Goal: Task Accomplishment & Management: Complete application form

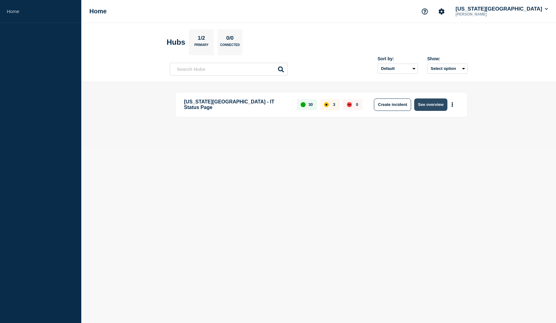
click at [423, 105] on button "See overview" at bounding box center [430, 104] width 33 height 12
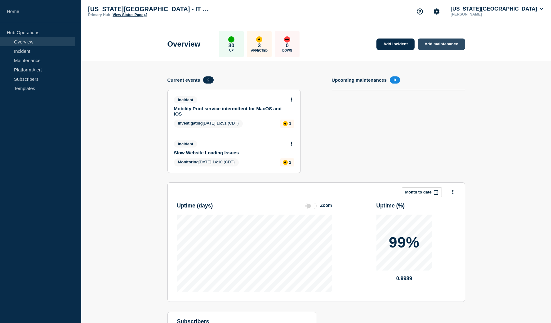
click at [433, 45] on link "Add maintenance" at bounding box center [441, 43] width 47 height 11
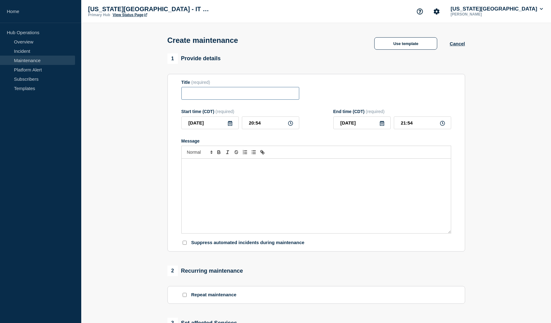
click at [276, 100] on input "Title" at bounding box center [240, 93] width 118 height 13
click at [20, 60] on link "Maintenance" at bounding box center [37, 60] width 75 height 9
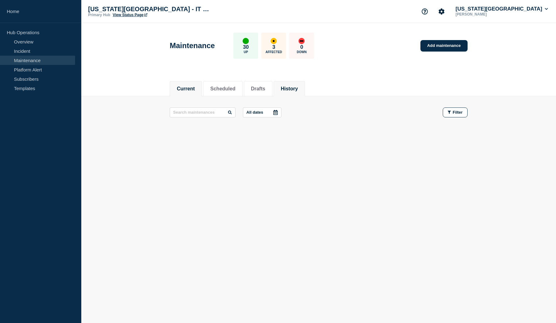
click at [288, 87] on button "History" at bounding box center [289, 89] width 17 height 6
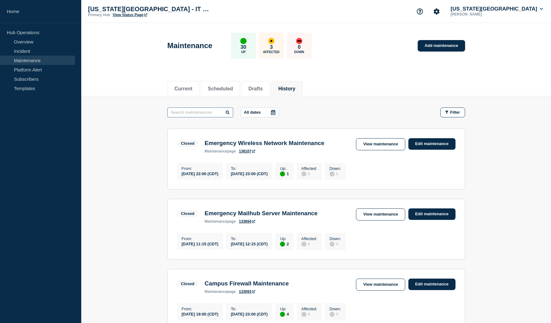
click at [187, 113] on input "text" at bounding box center [201, 112] width 66 height 10
type input "Azure"
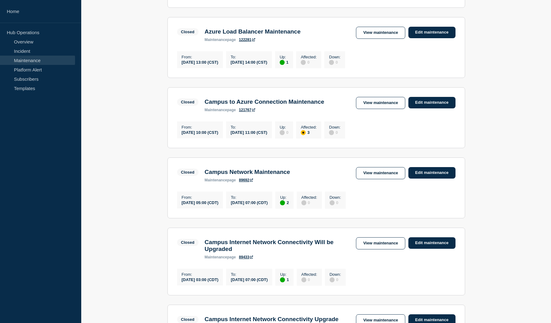
scroll to position [267, 0]
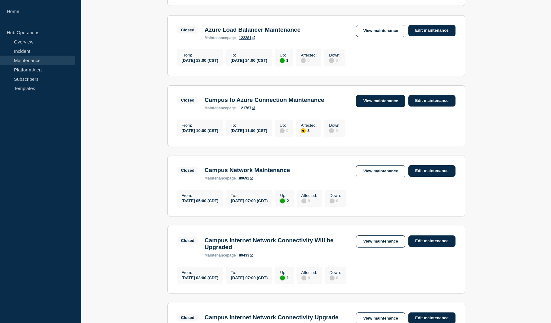
click at [387, 107] on link "View maintenance" at bounding box center [380, 101] width 49 height 12
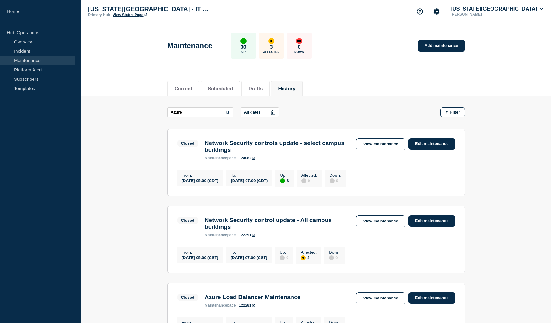
click at [226, 113] on icon at bounding box center [228, 112] width 4 height 4
click at [226, 111] on icon at bounding box center [228, 112] width 4 height 4
click at [211, 111] on input "Azure" at bounding box center [201, 112] width 66 height 10
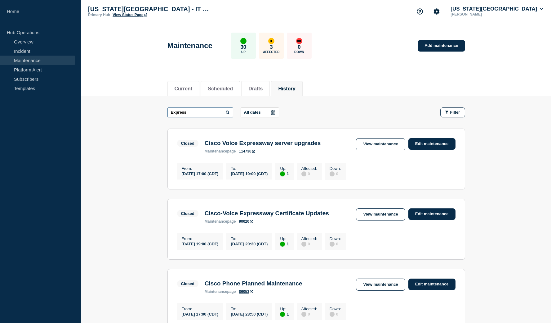
click at [205, 113] on input "Express" at bounding box center [201, 112] width 66 height 10
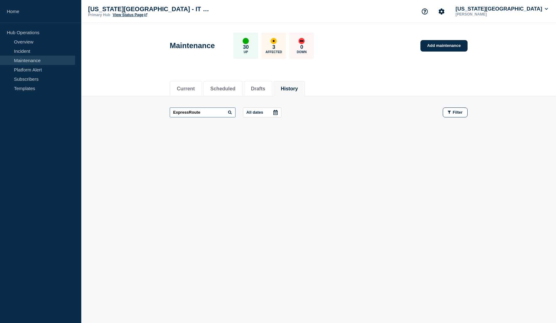
click at [205, 112] on input "ExpressRoute" at bounding box center [203, 112] width 66 height 10
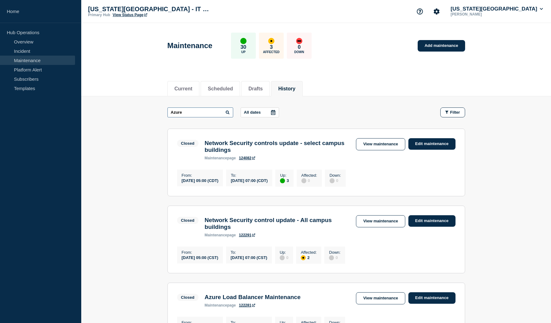
type input "Azure"
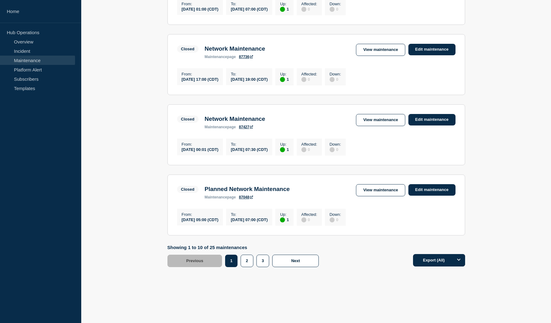
scroll to position [644, 0]
click at [248, 258] on button "2" at bounding box center [247, 260] width 13 height 12
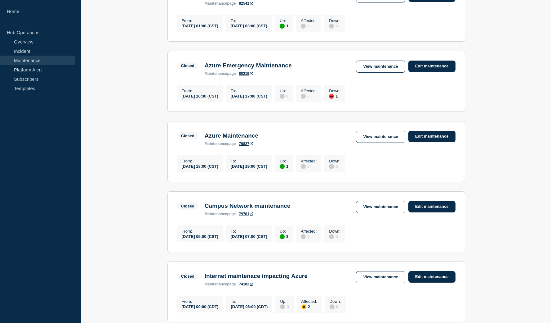
scroll to position [425, 0]
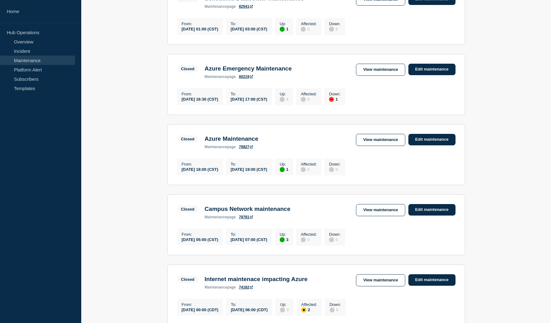
click at [244, 149] on link "79827" at bounding box center [246, 147] width 14 height 4
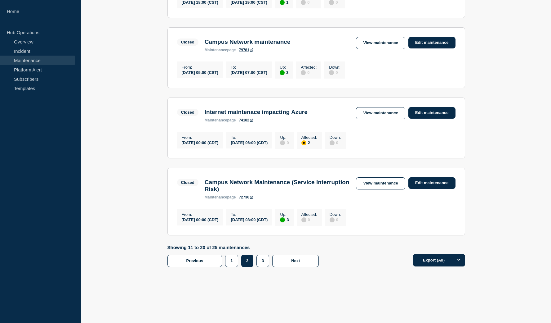
scroll to position [628, 0]
click at [246, 118] on link "74182" at bounding box center [246, 120] width 14 height 4
click at [262, 258] on button "3" at bounding box center [263, 260] width 13 height 12
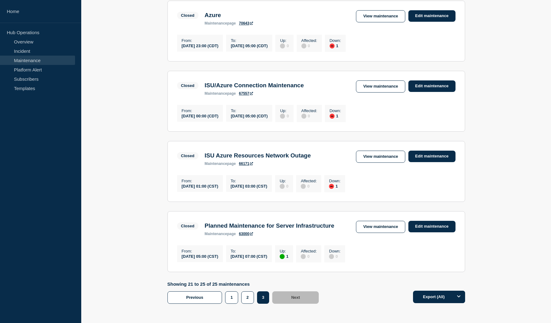
scroll to position [197, 0]
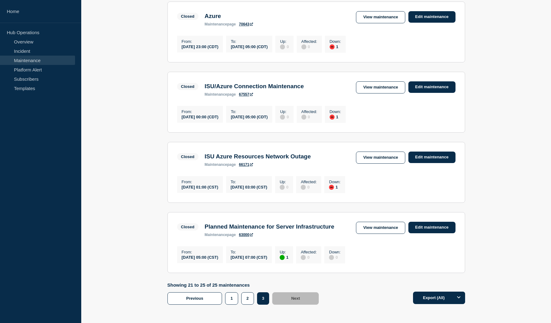
click at [245, 90] on h3 "ISU/Azure Connection Maintenance" at bounding box center [254, 86] width 99 height 7
click at [245, 96] on link "67557" at bounding box center [246, 94] width 14 height 4
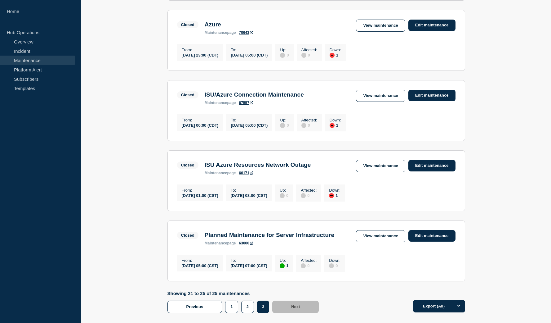
scroll to position [188, 0]
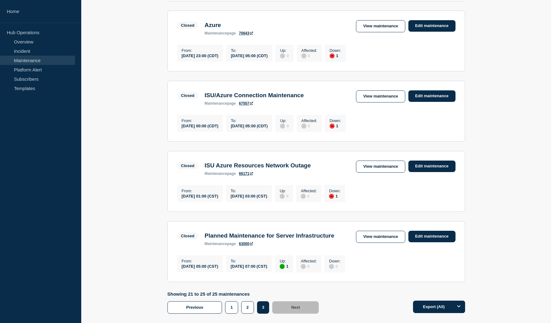
click at [249, 176] on div "ISU Azure Resources Network Outage maintenance page 66171" at bounding box center [258, 169] width 112 height 14
click at [246, 176] on link "66171" at bounding box center [246, 173] width 14 height 4
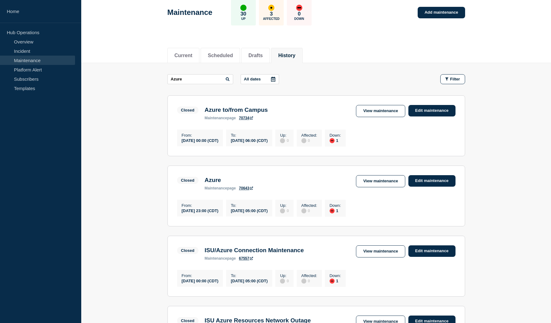
scroll to position [32, 0]
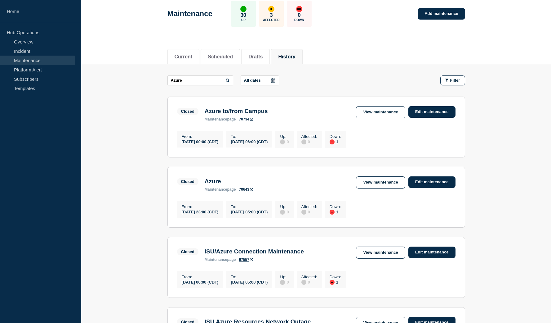
click at [245, 120] on link "70734" at bounding box center [246, 119] width 14 height 4
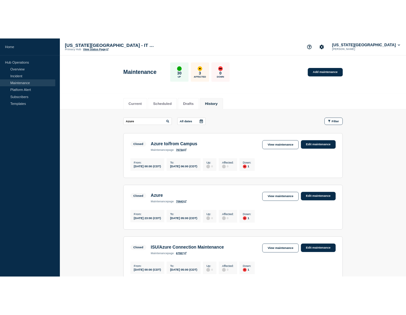
scroll to position [0, 0]
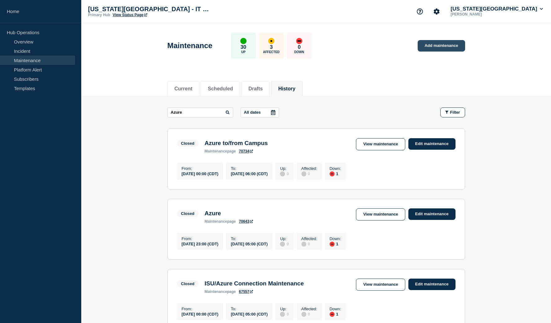
click at [442, 47] on link "Add maintenance" at bounding box center [441, 45] width 47 height 11
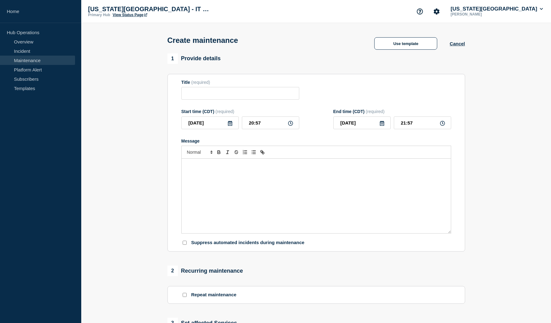
click at [231, 126] on icon at bounding box center [230, 123] width 5 height 5
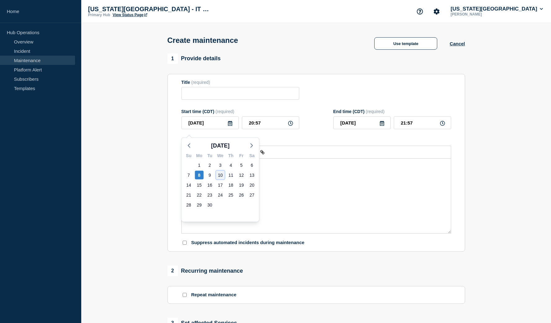
click at [220, 175] on div "10" at bounding box center [220, 175] width 9 height 9
type input "[DATE]"
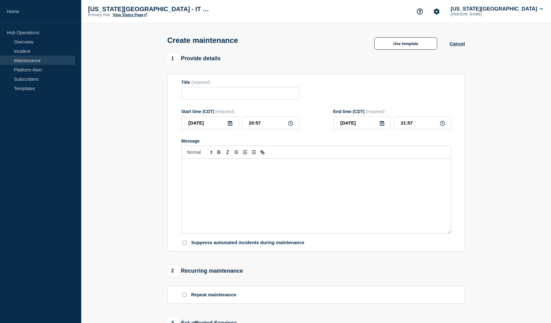
click at [291, 126] on icon at bounding box center [290, 123] width 5 height 5
click at [290, 126] on icon at bounding box center [290, 123] width 5 height 5
click at [273, 126] on input "20:57" at bounding box center [270, 122] width 57 height 13
type input "05:00"
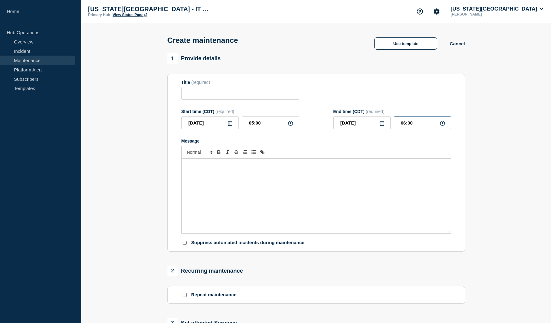
click at [407, 127] on input "06:00" at bounding box center [422, 122] width 57 height 13
type input "07:00"
click at [244, 97] on input "Title" at bounding box center [240, 93] width 118 height 13
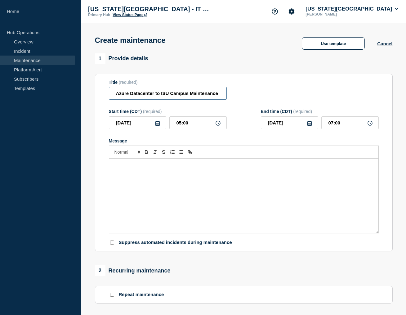
type input "Azure Datacenter to ISU Campus Maintenance"
click at [127, 168] on p "Message" at bounding box center [244, 165] width 260 height 6
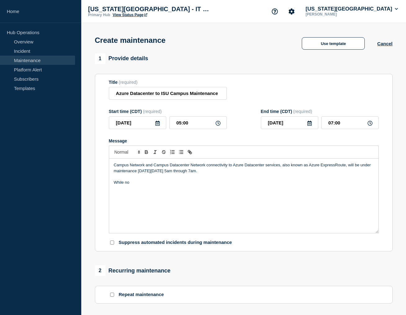
click at [346, 171] on p "Campus Network and Campus Datacenter Network connectivity to Azure Datacenter s…" at bounding box center [244, 167] width 260 height 11
click at [151, 185] on p "While no" at bounding box center [244, 183] width 260 height 6
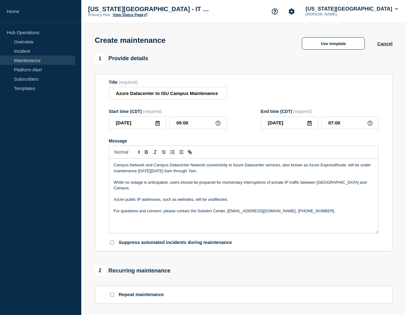
click at [158, 170] on p "Campus Network and Campus Datacenter Network connectivity to Azure Datacenter s…" at bounding box center [244, 167] width 260 height 11
click at [185, 169] on p "Campus Network and Datacenter Network connectivity to Azure Datacenter services…" at bounding box center [244, 167] width 260 height 11
click at [199, 170] on p "Campus Network and Datacenter connectivity to Azure Datacenter services, also k…" at bounding box center [244, 167] width 260 height 11
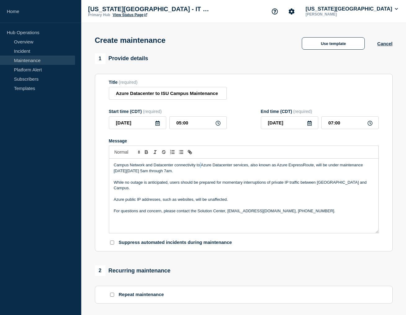
click at [199, 170] on p "Campus Network and Datacenter connectivity to Azure Datacenter services, also k…" at bounding box center [244, 167] width 260 height 11
click at [171, 174] on p "Campus Network and Datacenter connectivity to Azure Datacenter services, also k…" at bounding box center [244, 167] width 260 height 11
click at [135, 174] on p "Campus Network and Datacenter connectivity to Azure Datacenter services, also k…" at bounding box center [244, 167] width 260 height 11
click at [231, 187] on p "While no outage is anticipated, users should be prepared for momentary interrup…" at bounding box center [244, 185] width 260 height 11
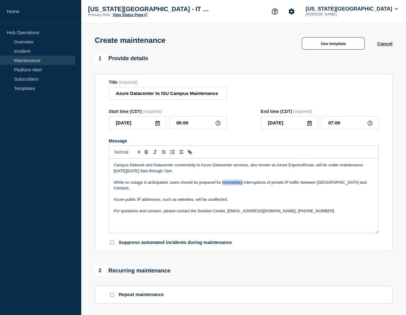
click at [231, 187] on p "While no outage is anticipated, users should be prepared for momentary interrup…" at bounding box center [244, 185] width 260 height 11
click at [178, 199] on p "Azure public IP addresses, such as websites, will be unaffected." at bounding box center [244, 200] width 260 height 6
click at [221, 200] on p "Azure public IP addresses, such as the [DOMAIN_NAME] websites, will be unaffect…" at bounding box center [244, 200] width 260 height 6
click at [306, 208] on p "For questions and concern, please contact the Solution Center, [EMAIL_ADDRESS][…" at bounding box center [244, 211] width 260 height 6
click at [151, 170] on p "Campus Network and Datacenter connectivity to Azure Datacenter services, also k…" at bounding box center [244, 167] width 260 height 11
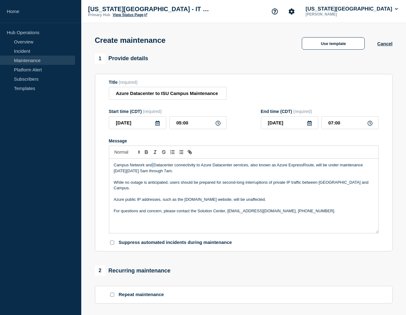
click at [151, 170] on p "Campus Network and Datacenter connectivity to Azure Datacenter services, also k…" at bounding box center [244, 167] width 260 height 11
click at [151, 171] on p "Campus Network and Datacenter connectivity to Azure Datacenter services, also k…" at bounding box center [244, 167] width 260 height 11
click at [168, 189] on p "While no outage is anticipated, users should be prepared for second-long interr…" at bounding box center [244, 185] width 260 height 11
click at [358, 188] on p "While no outage is anticipated, users should be prepared for second-long interr…" at bounding box center [244, 185] width 260 height 11
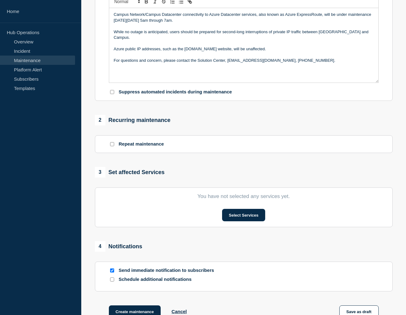
scroll to position [158, 0]
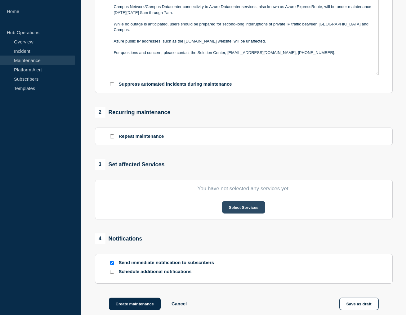
click at [233, 212] on button "Select Services" at bounding box center [243, 207] width 43 height 12
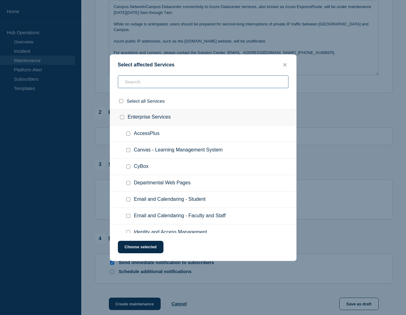
click at [165, 81] on input "text" at bounding box center [203, 81] width 171 height 13
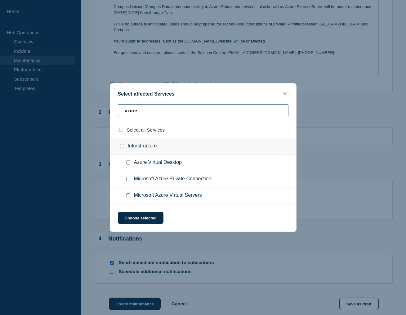
type input "azure"
click at [127, 180] on input "Microsoft Azure Private Connection checkbox" at bounding box center [128, 179] width 4 height 4
checkbox input "true"
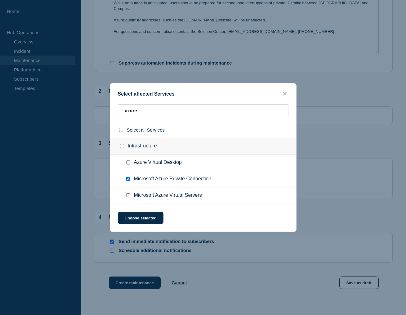
scroll to position [177, 0]
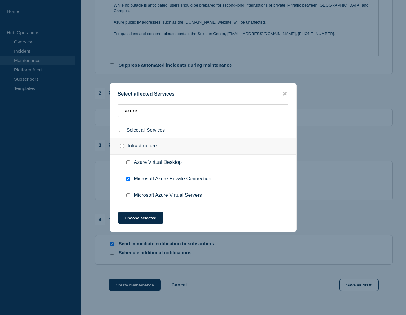
click at [128, 197] on input "Microsoft Azure Virtual Servers checkbox" at bounding box center [128, 195] width 4 height 4
checkbox input "true"
click at [128, 162] on input "Azure Virtual Desktop checkbox" at bounding box center [128, 162] width 4 height 4
checkbox input "true"
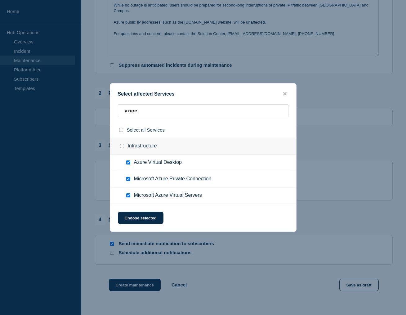
checkbox input "true"
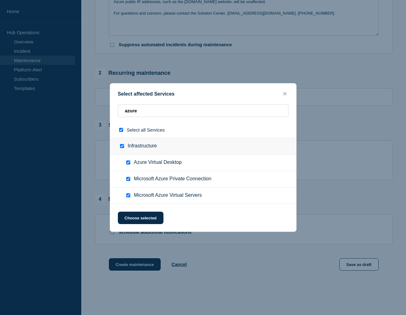
scroll to position [196, 0]
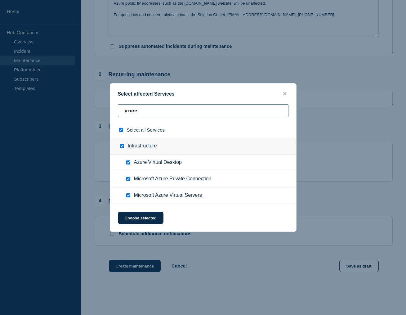
click at [171, 114] on input "azure" at bounding box center [203, 110] width 171 height 13
checkbox input "false"
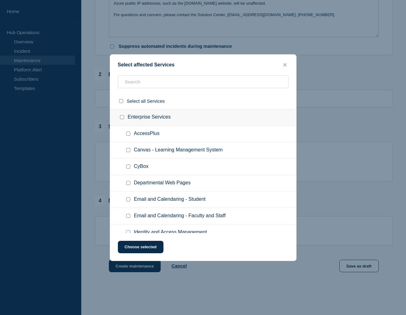
click at [328, 112] on div at bounding box center [203, 157] width 406 height 315
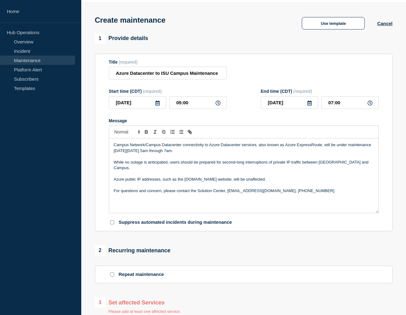
scroll to position [20, 0]
click at [200, 77] on input "Azure Datacenter to ISU Campus Maintenance" at bounding box center [168, 73] width 118 height 13
type input "Azure Datacenter to ISU Campus Private Connection Maintenance"
click at [184, 152] on p "Campus Network/Campus Datacenter connectivity to Azure Datacenter services, als…" at bounding box center [244, 147] width 260 height 11
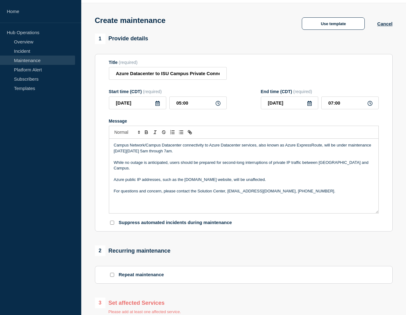
click at [210, 153] on p "Campus Network/Campus Datacenter connectivity to Azure Datacenter services, als…" at bounding box center [244, 147] width 260 height 11
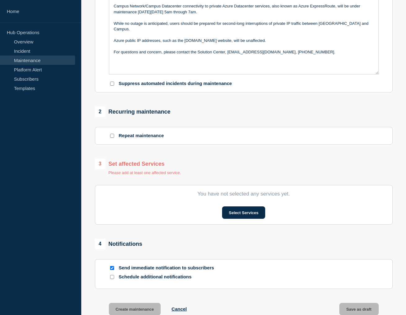
scroll to position [159, 0]
click at [234, 218] on button "Select Services" at bounding box center [243, 212] width 43 height 12
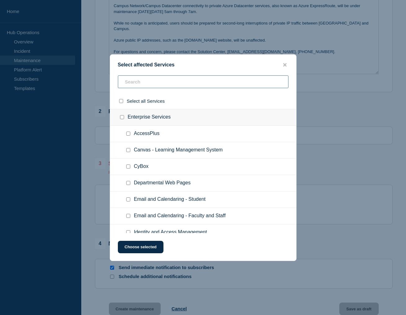
click at [165, 84] on input "text" at bounding box center [203, 81] width 171 height 13
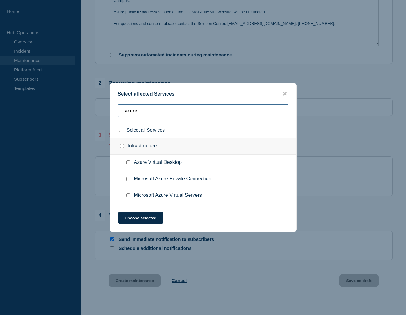
scroll to position [184, 0]
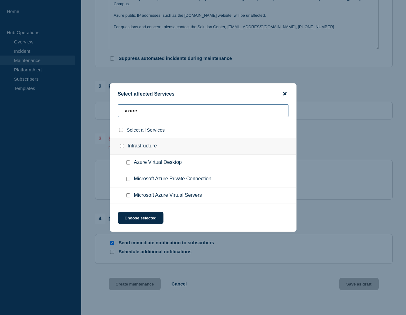
type input "azure"
click at [285, 92] on icon "close button" at bounding box center [284, 93] width 3 height 3
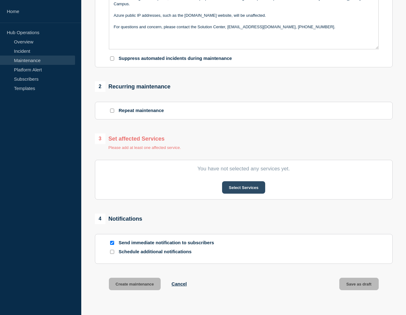
click at [237, 194] on button "Select Services" at bounding box center [243, 187] width 43 height 12
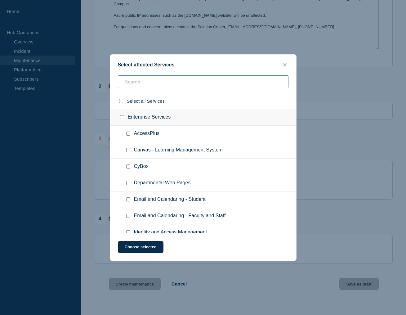
click at [182, 80] on input "text" at bounding box center [203, 81] width 171 height 13
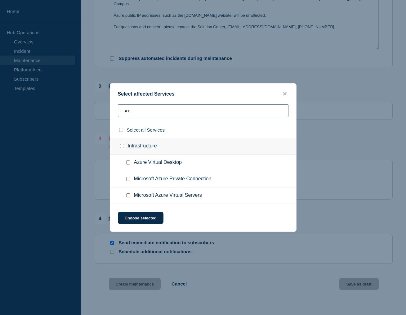
type input "az"
click at [127, 162] on div at bounding box center [129, 162] width 9 height 6
click at [127, 161] on div at bounding box center [129, 162] width 9 height 6
click at [125, 160] on ul "Azure Virtual Desktop" at bounding box center [203, 163] width 186 height 16
click at [127, 164] on input "Azure Virtual Desktop checkbox" at bounding box center [128, 162] width 4 height 4
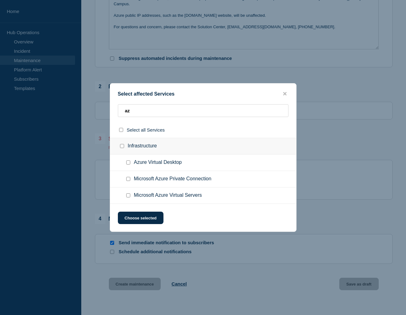
checkbox input "true"
click at [128, 180] on input "Microsoft Azure Private Connection checkbox" at bounding box center [128, 179] width 4 height 4
checkbox input "true"
click at [129, 195] on div at bounding box center [129, 195] width 9 height 6
click at [128, 196] on input "Microsoft Azure Virtual Servers checkbox" at bounding box center [128, 195] width 4 height 4
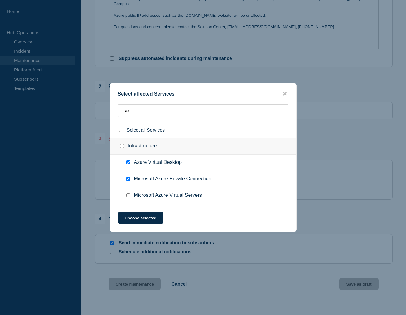
checkbox input "true"
click at [140, 220] on button "Choose selected" at bounding box center [141, 218] width 46 height 12
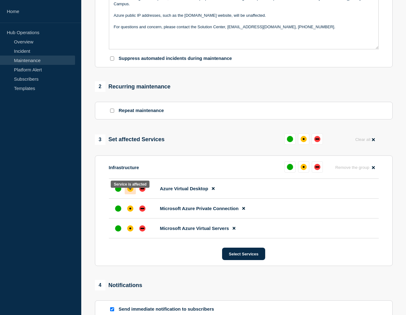
click at [128, 192] on div "affected" at bounding box center [130, 189] width 6 height 6
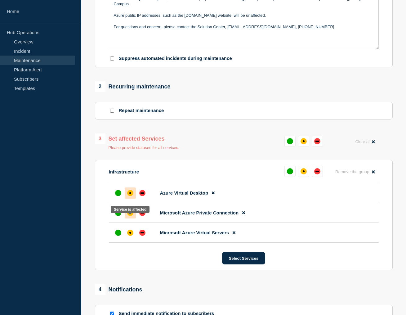
click at [132, 216] on div "affected" at bounding box center [130, 213] width 6 height 6
click at [132, 236] on div "affected" at bounding box center [130, 233] width 6 height 6
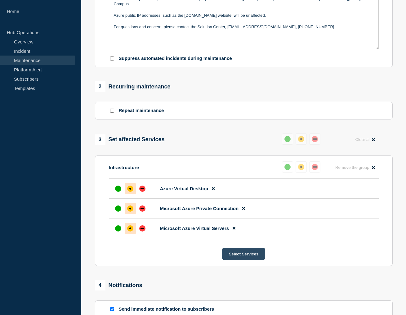
click at [236, 259] on button "Select Services" at bounding box center [243, 254] width 43 height 12
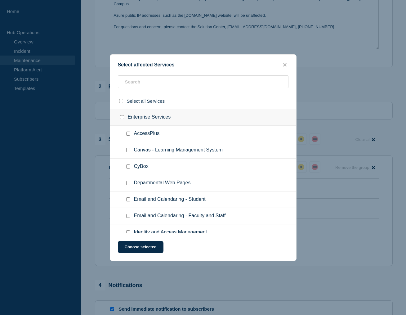
click at [286, 60] on div "Select affected Services Select all Services Enterprise Services AccessPlus Can…" at bounding box center [203, 157] width 187 height 207
click at [285, 63] on icon "close button" at bounding box center [284, 64] width 3 height 5
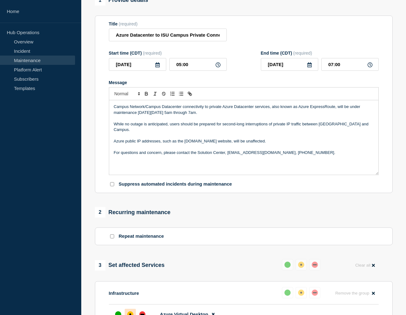
scroll to position [51, 0]
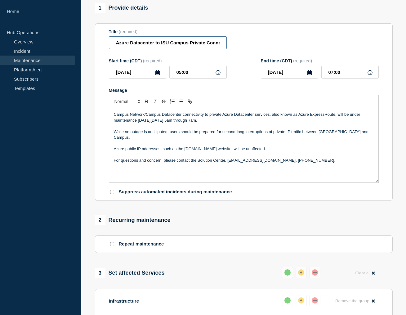
click at [182, 49] on input "Azure Datacenter to ISU Campus Private Connection Maintenance" at bounding box center [168, 42] width 118 height 13
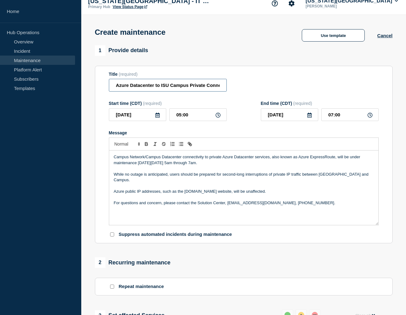
scroll to position [8, 0]
click at [302, 77] on div "Title (required) Azure Datacenter to ISU Campus Private Connection Maintenance" at bounding box center [244, 81] width 270 height 20
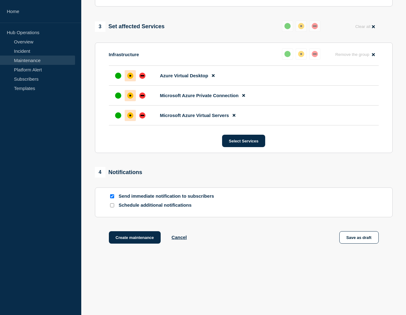
scroll to position [304, 0]
click at [130, 236] on button "Create maintenance" at bounding box center [135, 237] width 52 height 12
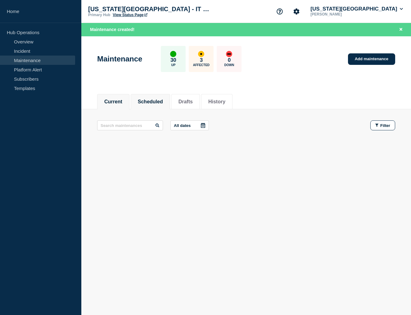
click at [152, 104] on button "Scheduled" at bounding box center [150, 102] width 25 height 6
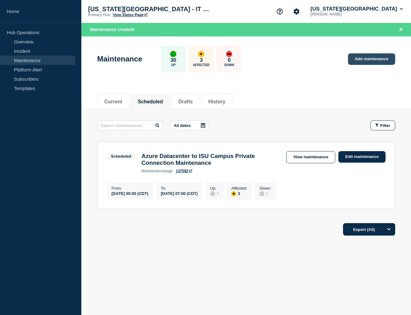
click at [370, 60] on link "Add maintenance" at bounding box center [371, 58] width 47 height 11
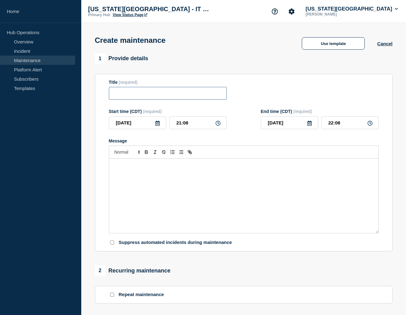
click at [209, 98] on input "Title" at bounding box center [168, 93] width 118 height 13
type input "Campus Phone to Offcampus Dialing Maintenance"
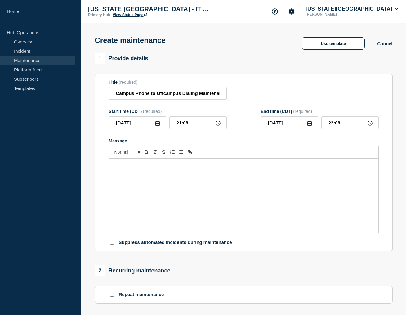
click at [157, 126] on icon at bounding box center [157, 123] width 5 height 5
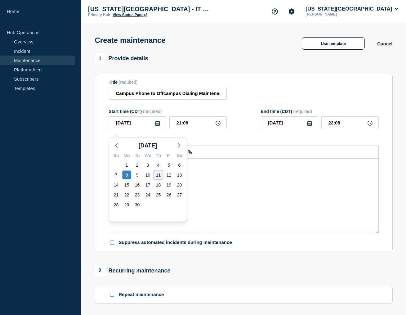
click at [161, 175] on div "11" at bounding box center [158, 175] width 9 height 9
type input "[DATE]"
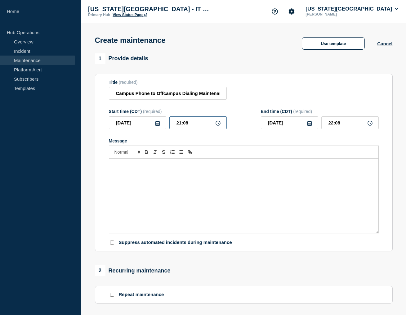
click at [192, 125] on input "21:08" at bounding box center [197, 122] width 57 height 13
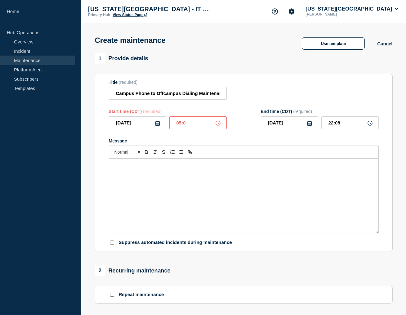
type input "05:00"
type input "07:00"
click at [129, 168] on p "Message" at bounding box center [244, 165] width 260 height 6
click at [229, 168] on p "IT Services will be peforming maintenance for both Teams phone and Cisco Voice" at bounding box center [244, 165] width 260 height 6
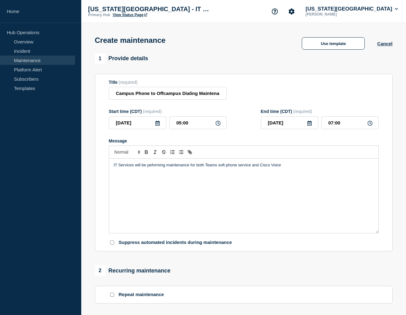
click at [286, 168] on p "IT Services will be peforming maintenance for both Teams soft phone service and…" at bounding box center [244, 165] width 260 height 6
click at [333, 167] on div "IT Services will be peforming maintenance for both Teams soft phone service and…" at bounding box center [243, 196] width 269 height 74
click at [308, 168] on p "IT Services will be peforming maintenance for both Teams soft phone service and…" at bounding box center [244, 165] width 260 height 6
click at [159, 129] on input "[DATE]" at bounding box center [137, 122] width 57 height 13
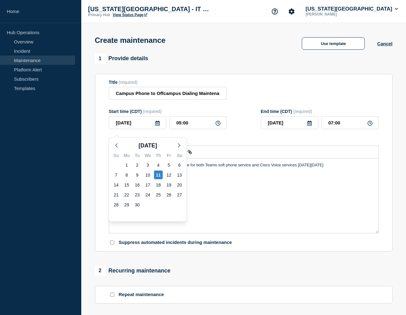
click at [357, 168] on p "IT Services will be peforming maintenance for both Teams soft phone service and…" at bounding box center [244, 165] width 260 height 6
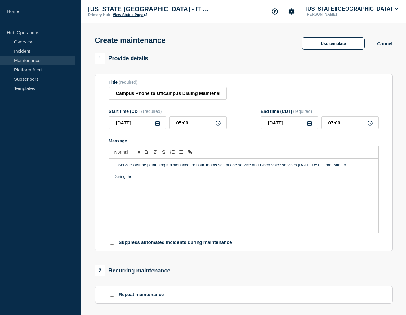
click at [355, 168] on p "IT Services will be peforming maintenance for both Teams soft phone service and…" at bounding box center [244, 165] width 260 height 6
click at [369, 168] on p "IT Services will be peforming maintenance for both Teams soft phone service and…" at bounding box center [244, 165] width 260 height 6
click at [144, 179] on p "During the" at bounding box center [244, 177] width 260 height 6
click at [225, 179] on p "While no outages are anticipated, placing and receiving" at bounding box center [244, 177] width 260 height 6
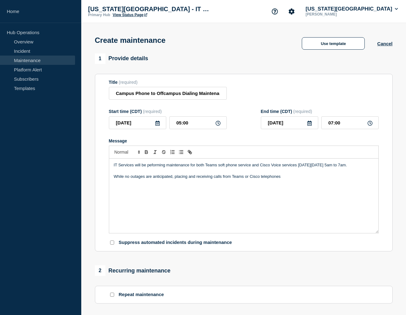
click at [245, 179] on p "While no outages are anticipated, placing and receiving calls from Teams or Cis…" at bounding box center [244, 177] width 260 height 6
click at [289, 179] on p "While no outages are anticipated, placing and receiving calls from Teams or Cis…" at bounding box center [244, 177] width 260 height 6
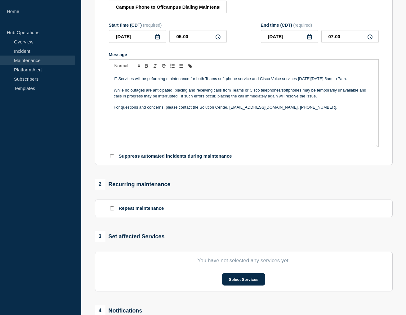
scroll to position [88, 0]
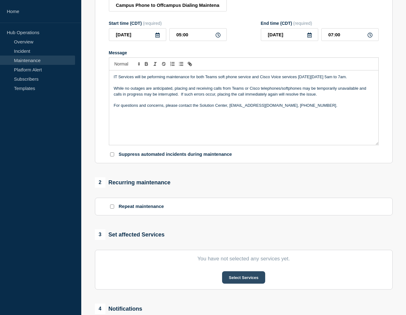
click at [243, 280] on button "Select Services" at bounding box center [243, 277] width 43 height 12
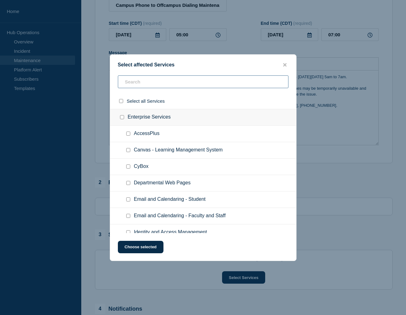
click at [168, 81] on input "text" at bounding box center [203, 81] width 171 height 13
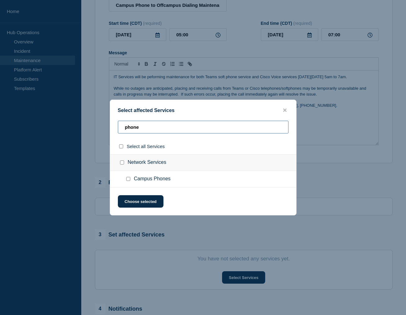
type input "phone"
click at [128, 181] on input "Campus Phones checkbox" at bounding box center [128, 179] width 4 height 4
checkbox input "true"
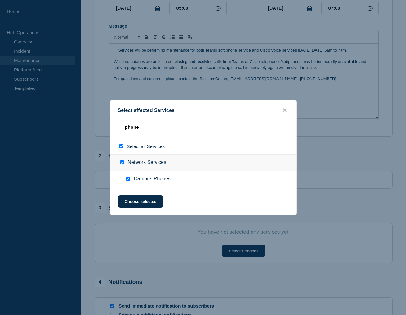
scroll to position [117, 0]
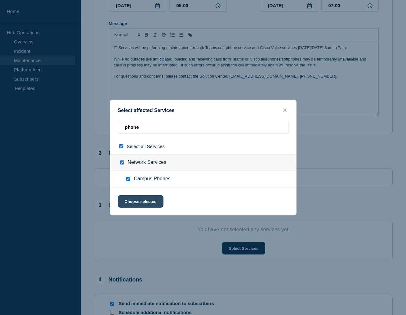
click at [136, 201] on button "Choose selected" at bounding box center [141, 201] width 46 height 12
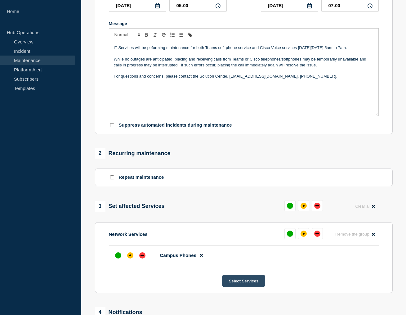
click at [237, 287] on button "Select Services" at bounding box center [243, 281] width 43 height 12
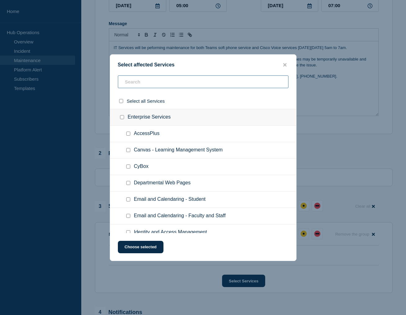
click at [181, 80] on input "text" at bounding box center [203, 81] width 171 height 13
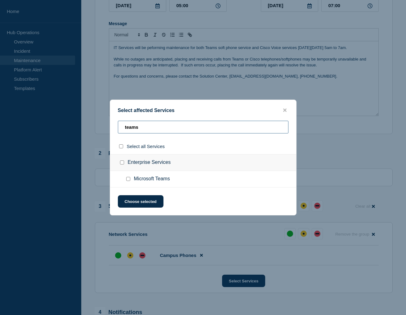
type input "teams"
click at [128, 178] on div at bounding box center [129, 179] width 9 height 6
click at [127, 180] on input "Microsoft Teams checkbox" at bounding box center [128, 179] width 4 height 4
checkbox input "true"
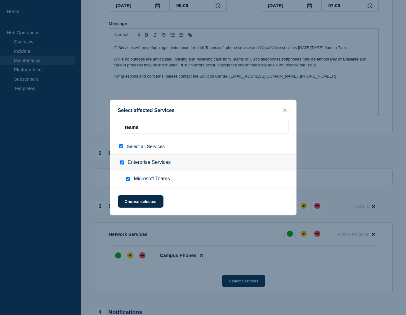
checkbox input "true"
click at [140, 203] on button "Choose selected" at bounding box center [141, 201] width 46 height 12
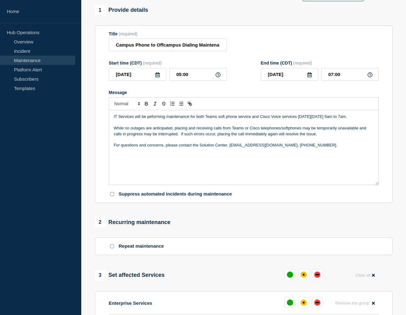
scroll to position [43, 0]
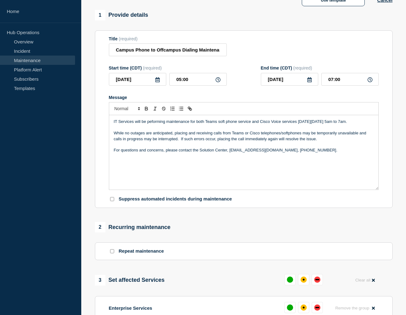
click at [300, 153] on p "For questions and concerns, please contact the Solution Center, [EMAIL_ADDRESS]…" at bounding box center [244, 150] width 260 height 6
click at [321, 142] on p "While no outages are anticipated, placing and receiving calls from Teams or Cis…" at bounding box center [244, 135] width 260 height 11
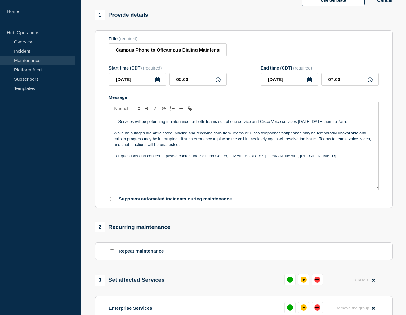
click at [145, 124] on p "IT Services will be peforming maintenance for both Teams soft phone service and…" at bounding box center [244, 122] width 260 height 6
click at [160, 124] on p "IT Services will peforming maintenance for both Teams soft phone service and Ci…" at bounding box center [244, 122] width 260 height 6
click at [192, 124] on p "IT Services will peformi maintenance for both Teams soft phone service and Cisc…" at bounding box center [244, 122] width 260 height 6
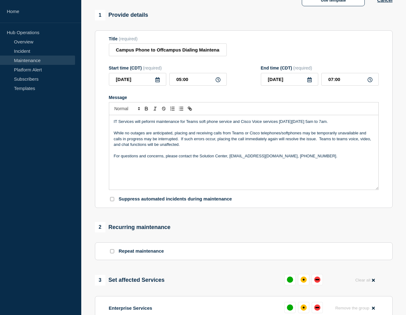
click at [227, 124] on p "IT Services will peformi maintenance for Teams soft phone service and Cisco Voi…" at bounding box center [244, 122] width 260 height 6
click at [362, 138] on p "While no outages are anticipated, placing and receiving calls from Teams or Cis…" at bounding box center [244, 138] width 260 height 17
click at [310, 147] on p "While no outages are anticipated, placing and receiving calls from Teams or Cis…" at bounding box center [244, 138] width 260 height 17
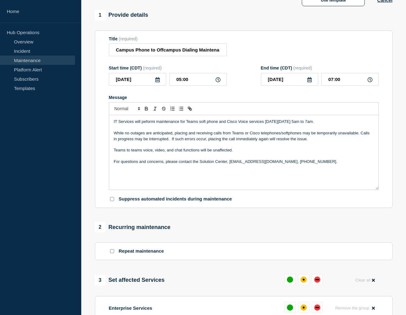
click at [151, 124] on p "IT Services will peformi maintenance for Teams soft phone and Cisco Voice servi…" at bounding box center [244, 122] width 260 height 6
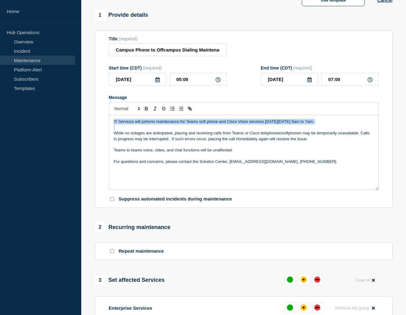
click at [151, 124] on p "IT Services will peformi maintenance for Teams soft phone and Cisco Voice servi…" at bounding box center [244, 122] width 260 height 6
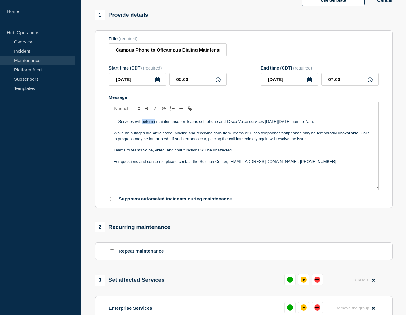
click at [151, 124] on p "IT Services will peformi maintenance for Teams soft phone and Cisco Voice servi…" at bounding box center [244, 122] width 260 height 6
click at [246, 140] on p "While no outages are anticipated, placing and receiving calls from Teams or Cis…" at bounding box center [244, 135] width 260 height 11
click at [360, 140] on p "While no outages are anticipated, placing and receiving calls from Teams or Cis…" at bounding box center [244, 135] width 260 height 11
click at [136, 52] on input "Campus Phone to Offcampus Dialing Maintenance" at bounding box center [168, 49] width 118 height 13
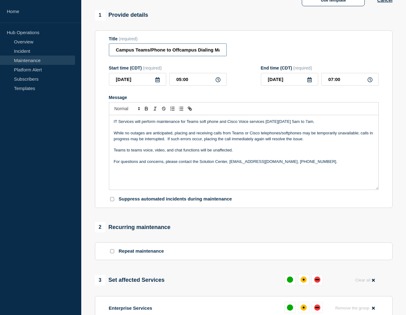
click at [180, 52] on input "Campus Teams/Phone to Offcampus Dialing Maintenance" at bounding box center [168, 49] width 118 height 13
click at [195, 53] on input "Campus Teams/Phone to Off Campus Dialing Maintenance" at bounding box center [168, 49] width 118 height 13
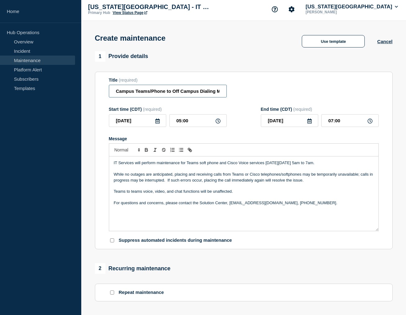
scroll to position [0, 0]
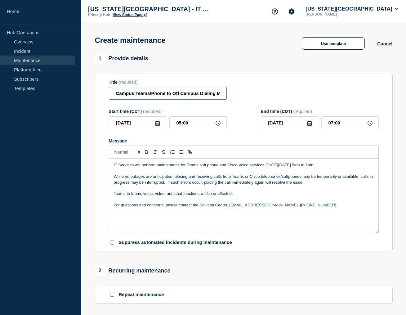
click at [212, 98] on input "Campus Teams/Phone to Off Campus Dialing Maintenance" at bounding box center [168, 93] width 118 height 13
click at [184, 96] on input "Campus Teams/Cisco Phone to Off-campus Dialing Maintenance" at bounding box center [168, 93] width 118 height 13
click at [215, 183] on p "While no outages are anticipated, placing and receiving calls from Teams or Cis…" at bounding box center [244, 179] width 260 height 11
click at [194, 95] on input "Campus Teams/Cisco Phone to Off-campus Phone Maintenance" at bounding box center [168, 93] width 118 height 13
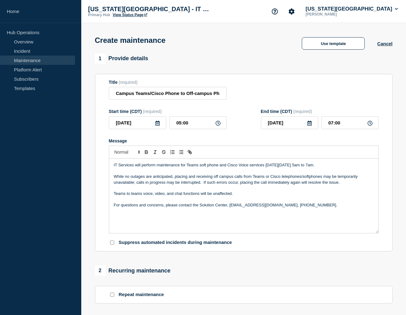
drag, startPoint x: 220, startPoint y: 181, endPoint x: 242, endPoint y: 187, distance: 22.9
click at [220, 181] on p "While no outages are anticipated, placing and receiving off campus calls from T…" at bounding box center [244, 179] width 260 height 11
click at [248, 185] on p "While no outages are anticipated, placing and receiving off-campus calls from T…" at bounding box center [244, 179] width 260 height 11
click at [239, 196] on p "Teams to teams voice, video, and chat functions will be unaffected." at bounding box center [244, 194] width 260 height 6
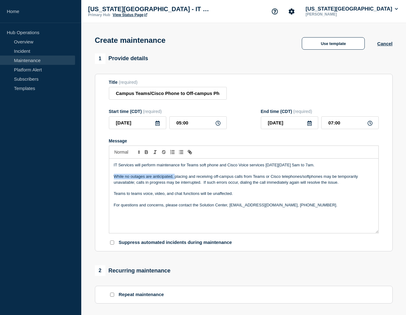
drag, startPoint x: 114, startPoint y: 183, endPoint x: 175, endPoint y: 186, distance: 61.2
drag, startPoint x: 153, startPoint y: 181, endPoint x: 174, endPoint y: 183, distance: 20.9
click at [174, 183] on p "Placing and receiving off-campus calls from Teams or Cisco telephones/softphone…" at bounding box center [244, 179] width 260 height 11
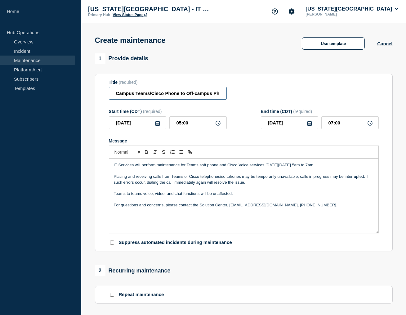
click at [145, 95] on input "Campus Teams/Cisco Phone to Off-campus Phone Maintenance" at bounding box center [168, 93] width 118 height 13
type input "Campus Teams/Cisco Phone calling feature Maintenance"
click at [186, 181] on p "Placing and receiving calls from Teams or Cisco telephones/softphones may be te…" at bounding box center [244, 179] width 260 height 11
click at [238, 181] on p "Placing and receiving calls from Teams, Cisco telephones/softphones may be temp…" at bounding box center [244, 179] width 260 height 11
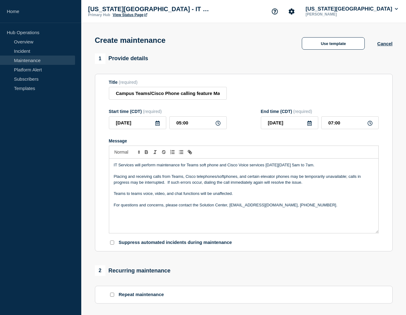
click at [311, 184] on p "Placing and receiving calls from Teams, Cisco telephones/softphones, and certai…" at bounding box center [244, 179] width 260 height 11
click at [313, 185] on p "Placing and receiving calls from Teams, Cisco telephones/softphones, and certai…" at bounding box center [244, 179] width 260 height 11
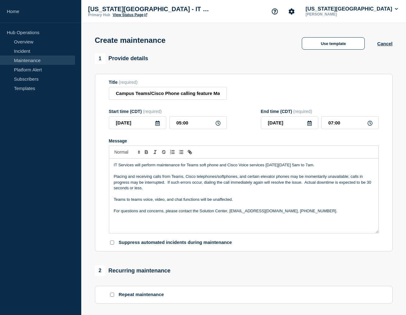
click at [309, 187] on p "Placing and receiving calls from Teams, Cisco telephones/softphones, and certai…" at bounding box center [244, 182] width 260 height 17
click at [242, 202] on p "Teams to teams voice, video, and chat functions will be unaffected." at bounding box center [244, 200] width 260 height 6
click at [301, 188] on p "Placing and receiving calls from Teams, Cisco telephones/softphones, and certai…" at bounding box center [244, 182] width 260 height 17
click at [352, 202] on p "Teams to teams voice, video, and chat functions will be unaffected. Cisco voice…" at bounding box center [244, 200] width 260 height 6
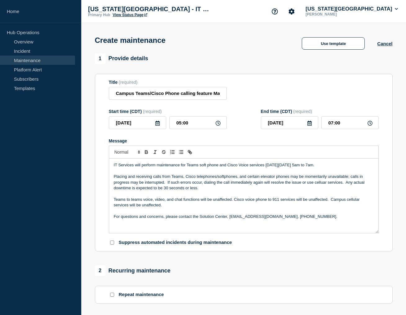
click at [309, 189] on p "Placing and receiving calls from Teams, Cisco telephones/softphones, and certai…" at bounding box center [244, 182] width 260 height 17
drag, startPoint x: 303, startPoint y: 189, endPoint x: 345, endPoint y: 195, distance: 42.3
click at [296, 189] on p "Placing and receiving calls from Teams, Cisco telephones/softphones, and certai…" at bounding box center [244, 182] width 260 height 17
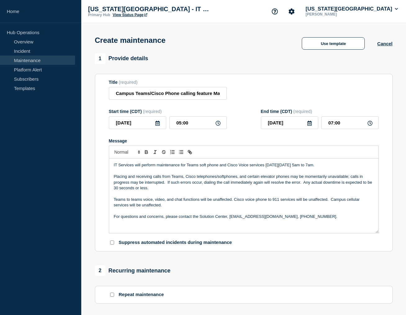
click at [187, 188] on p "Placing and receiving calls from Teams, Cisco telephones/softphones, and certai…" at bounding box center [244, 182] width 260 height 17
drag, startPoint x: 168, startPoint y: 188, endPoint x: 204, endPoint y: 187, distance: 37.0
click at [204, 187] on p "Placing and receiving calls from Teams, Cisco telephones/softphones, and certai…" at bounding box center [244, 182] width 260 height 17
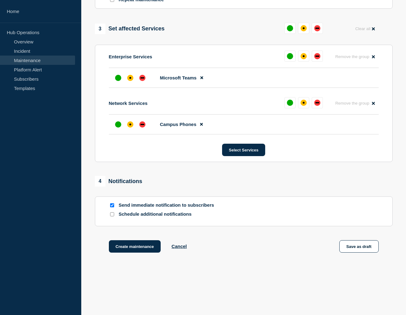
scroll to position [297, 0]
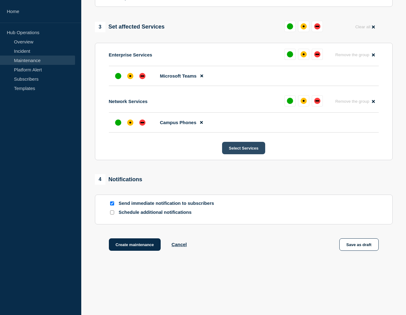
click at [234, 154] on button "Select Services" at bounding box center [243, 148] width 43 height 12
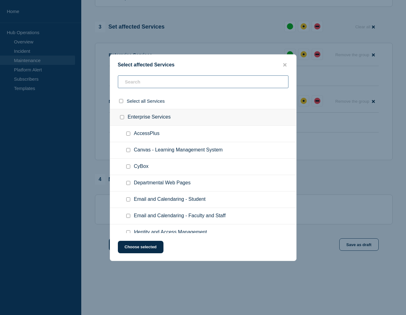
click at [204, 80] on input "text" at bounding box center [203, 81] width 171 height 13
type input "cel"
checkbox input "true"
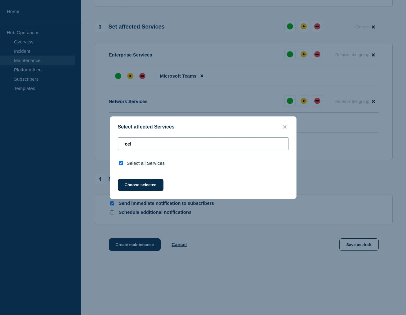
type input "ce"
checkbox input "false"
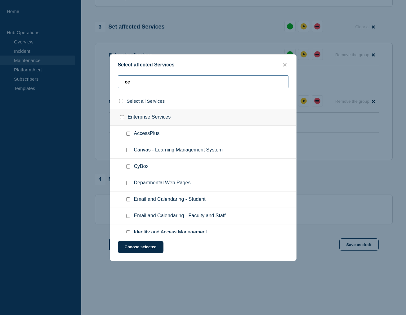
type input "c"
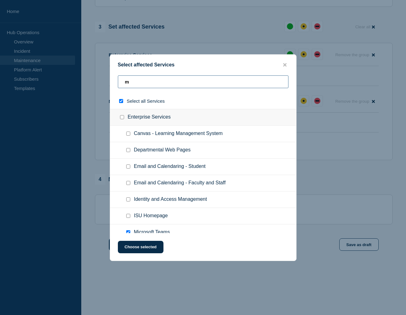
type input "mo"
checkbox input "true"
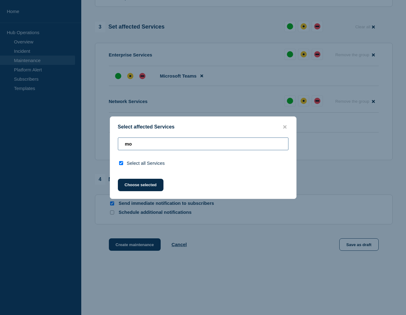
type input "m"
checkbox input "false"
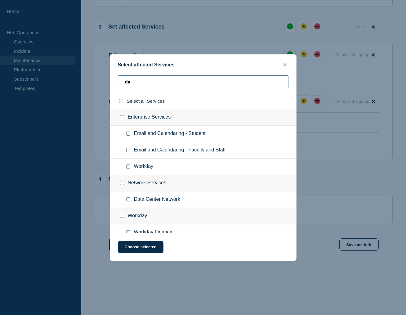
type input "das"
checkbox input "true"
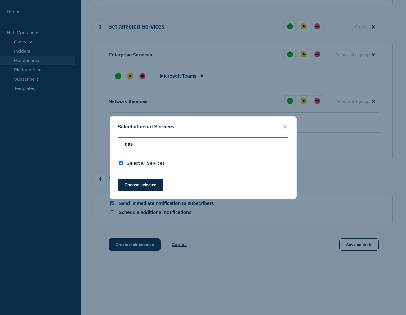
type input "da"
checkbox input "false"
type input "d"
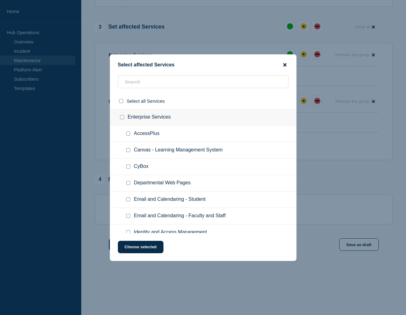
click at [285, 62] on icon "close button" at bounding box center [284, 64] width 3 height 5
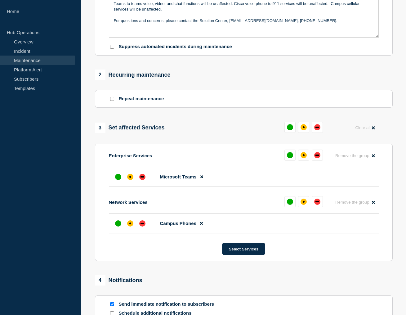
scroll to position [213, 0]
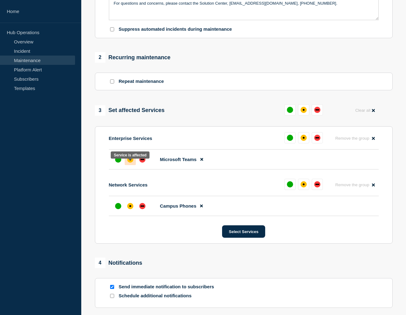
click at [130, 163] on div "affected" at bounding box center [130, 159] width 6 height 6
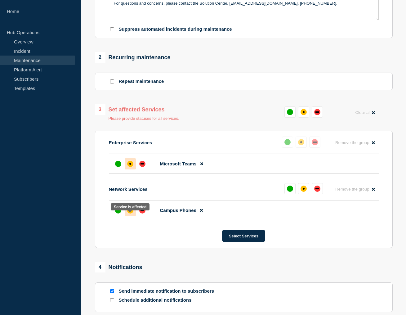
click at [132, 213] on div "affected" at bounding box center [130, 210] width 6 height 6
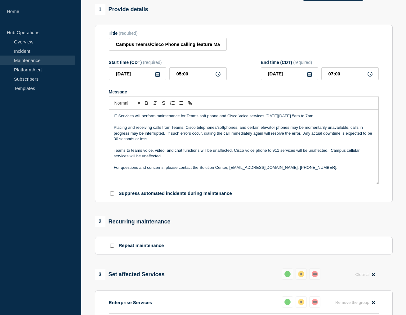
scroll to position [49, 0]
click at [241, 119] on p "IT Services will perform maintenance for Teams soft phone and Cisco Voice servi…" at bounding box center [244, 117] width 260 height 6
click at [235, 157] on p "Teams to teams voice, video, and chat functions will be unaffected. Cisco voice…" at bounding box center [244, 153] width 260 height 11
click at [211, 159] on p "Cisco voice phone to 911 services will be unaffected. Campus cellular services …" at bounding box center [244, 157] width 260 height 6
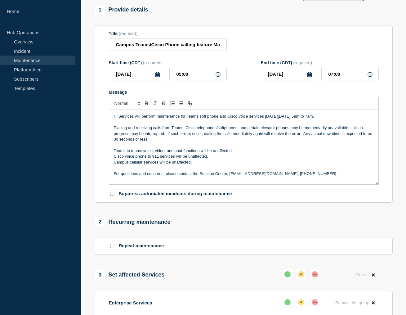
click at [127, 154] on p "Teams to teams voice, video, and chat functions will be unaffected." at bounding box center [244, 151] width 260 height 6
click at [216, 159] on p "Cisco voice phone to 911 services will be unaffected." at bounding box center [244, 157] width 260 height 6
click at [229, 159] on p "Cisco voice phone to 911 services will be unaffected. Teams to 911 service may …" at bounding box center [244, 157] width 260 height 6
click at [264, 159] on p "Cisco voice phone to 911 services will be unaffected. Teams to campus 911 servi…" at bounding box center [244, 157] width 260 height 6
click at [212, 165] on p "Campus cellular services will be unaffected." at bounding box center [244, 162] width 260 height 6
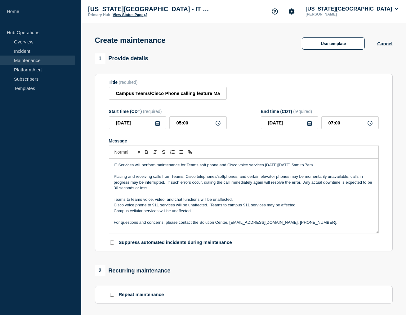
scroll to position [0, 0]
click at [172, 182] on p "Placing and receiving calls from Teams, Cisco telephones/softphones, and certai…" at bounding box center [244, 182] width 260 height 17
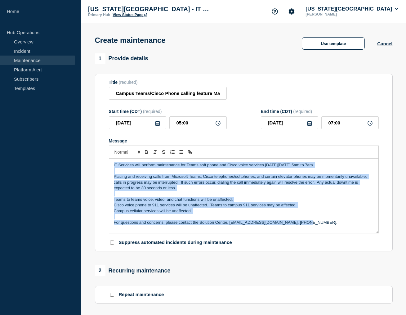
drag, startPoint x: 302, startPoint y: 236, endPoint x: 149, endPoint y: 105, distance: 201.3
click at [149, 105] on form "Title (required) Campus Teams/Cisco Phone calling feature Maintenance Start tim…" at bounding box center [244, 163] width 270 height 166
drag, startPoint x: 315, startPoint y: 227, endPoint x: 96, endPoint y: 143, distance: 234.9
click at [96, 143] on section "Title (required) Campus Teams/Cisco Phone calling feature Maintenance Start tim…" at bounding box center [244, 163] width 298 height 178
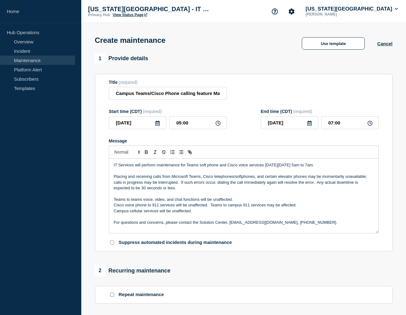
click at [260, 196] on p "Message" at bounding box center [244, 194] width 260 height 6
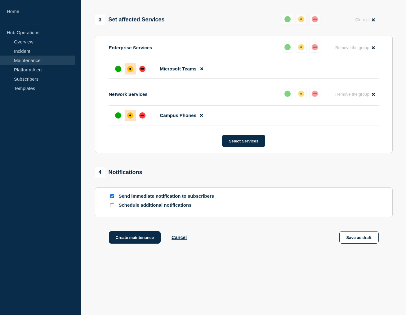
scroll to position [311, 0]
click at [146, 236] on button "Create maintenance" at bounding box center [135, 237] width 52 height 12
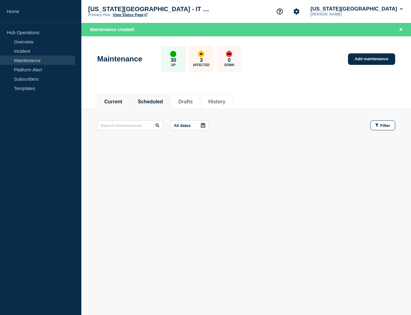
click at [150, 101] on button "Scheduled" at bounding box center [150, 102] width 25 height 6
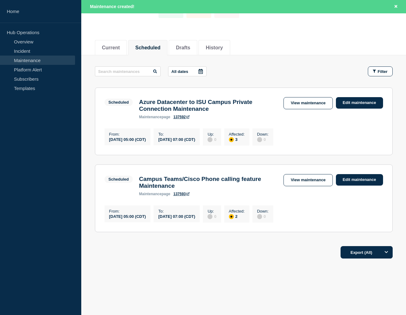
scroll to position [57, 0]
click at [181, 196] on link "137593" at bounding box center [181, 194] width 16 height 4
